Goal: Information Seeking & Learning: Learn about a topic

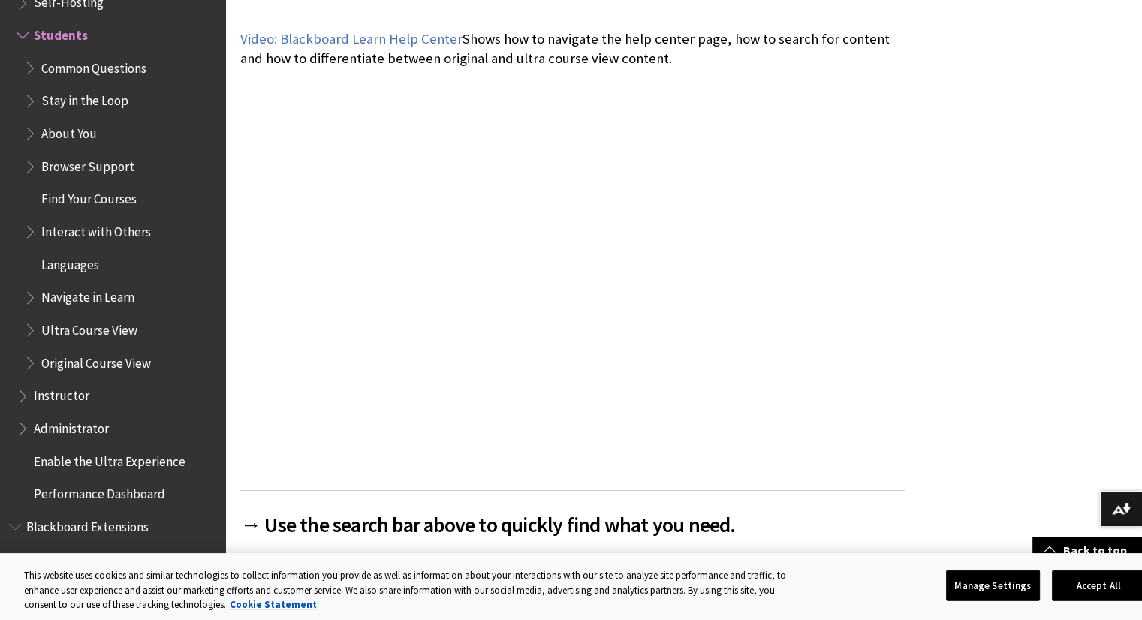
scroll to position [321, 0]
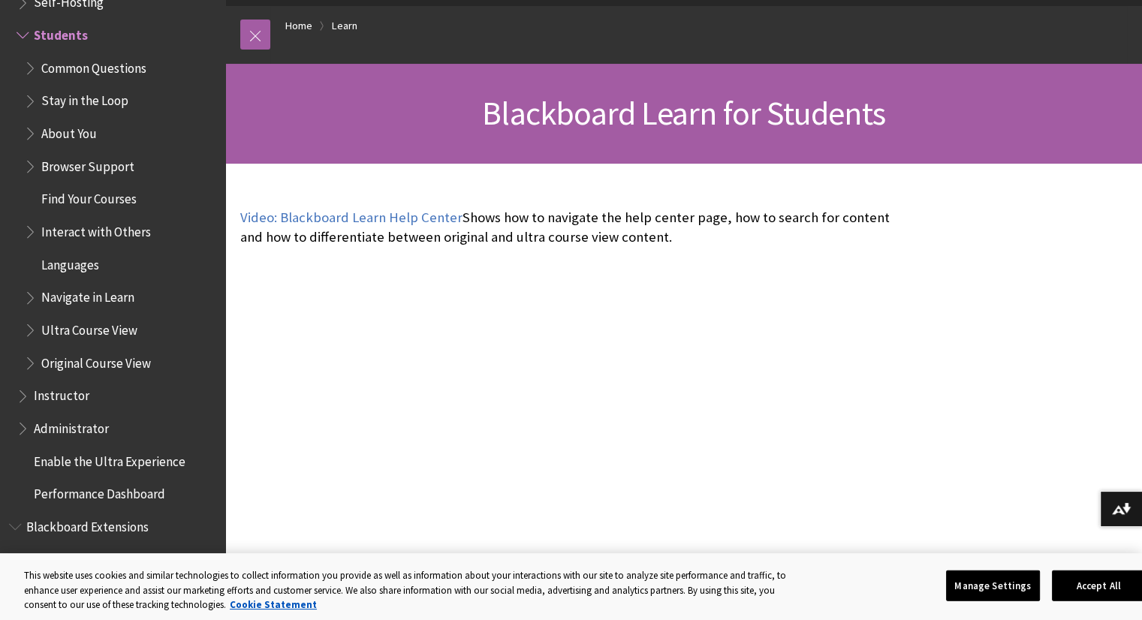
scroll to position [45, 0]
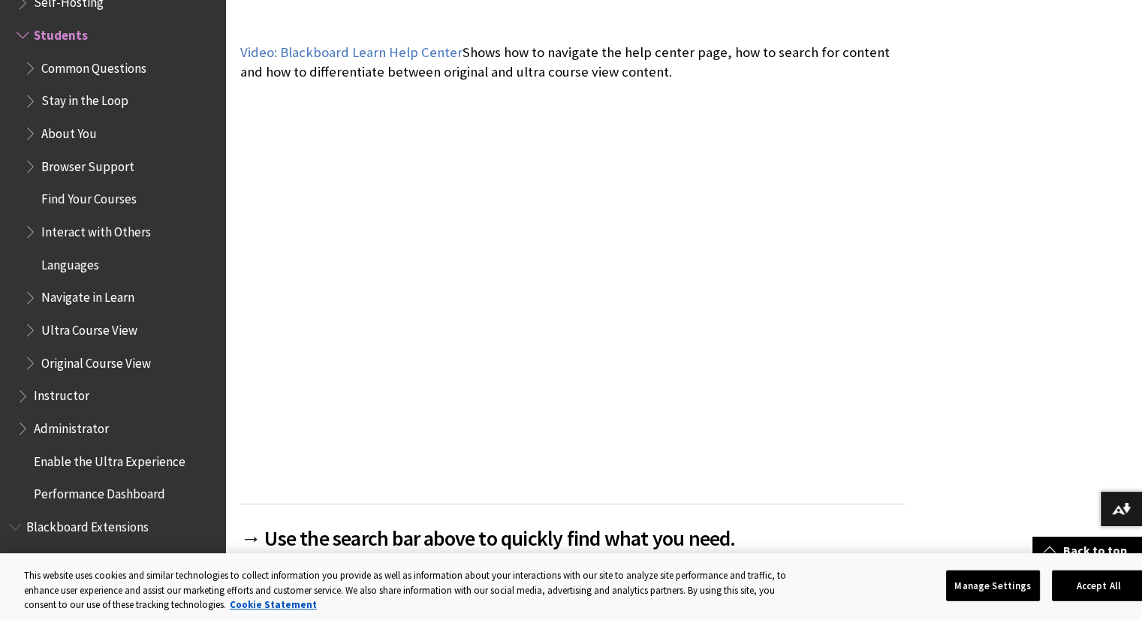
scroll to position [278, 0]
